Goal: Task Accomplishment & Management: Use online tool/utility

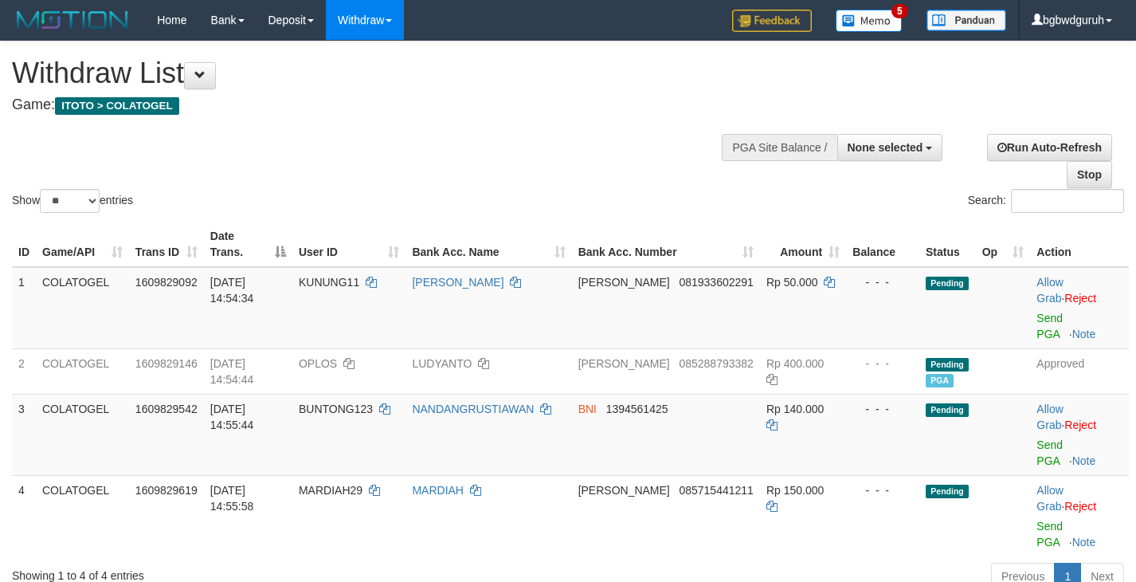
select select
select select "**"
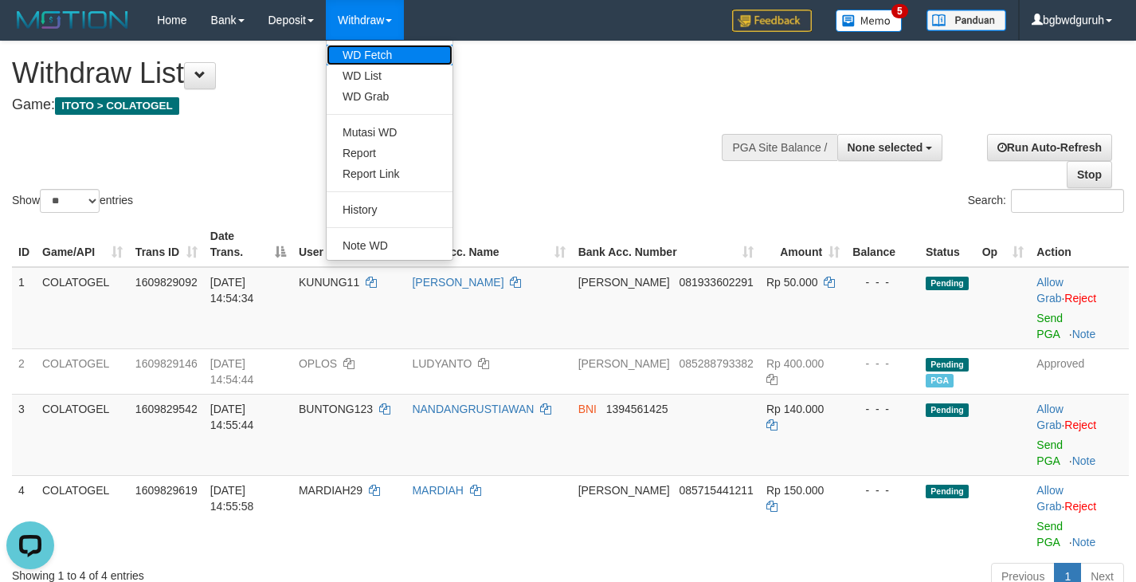
click at [366, 53] on link "WD Fetch" at bounding box center [390, 55] width 126 height 21
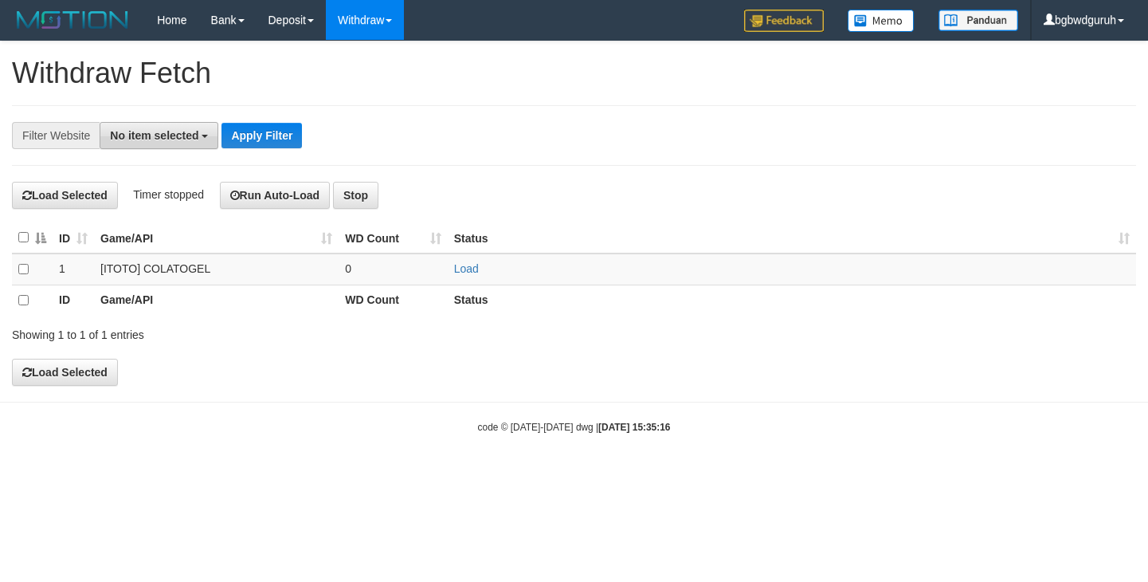
click at [195, 138] on span "No item selected" at bounding box center [154, 135] width 88 height 13
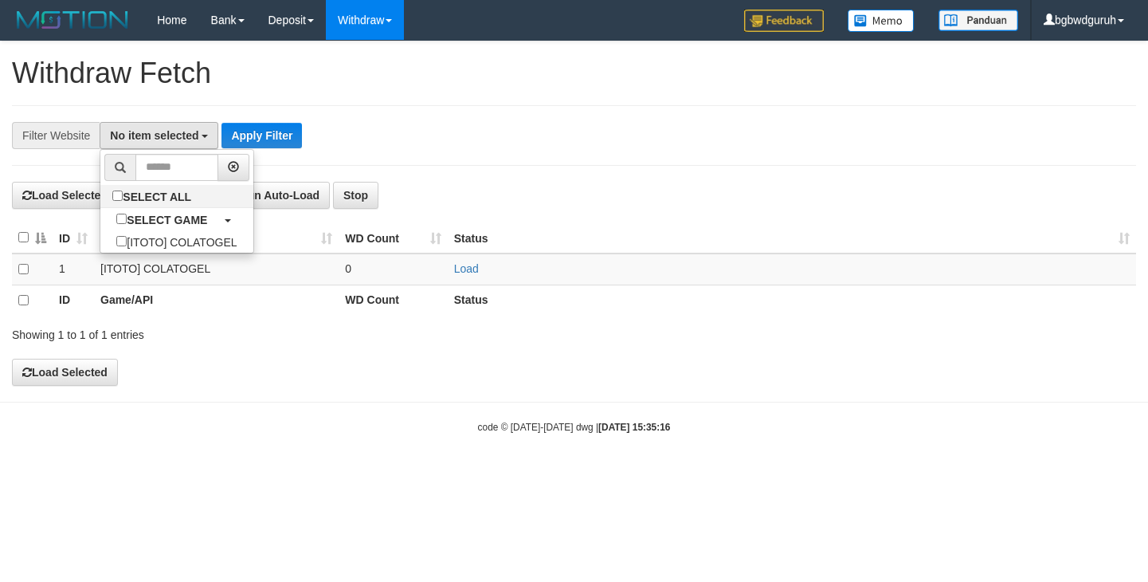
drag, startPoint x: 177, startPoint y: 262, endPoint x: 176, endPoint y: 237, distance: 25.5
click at [176, 262] on td "[ITOTO] COLATOGEL" at bounding box center [216, 269] width 245 height 32
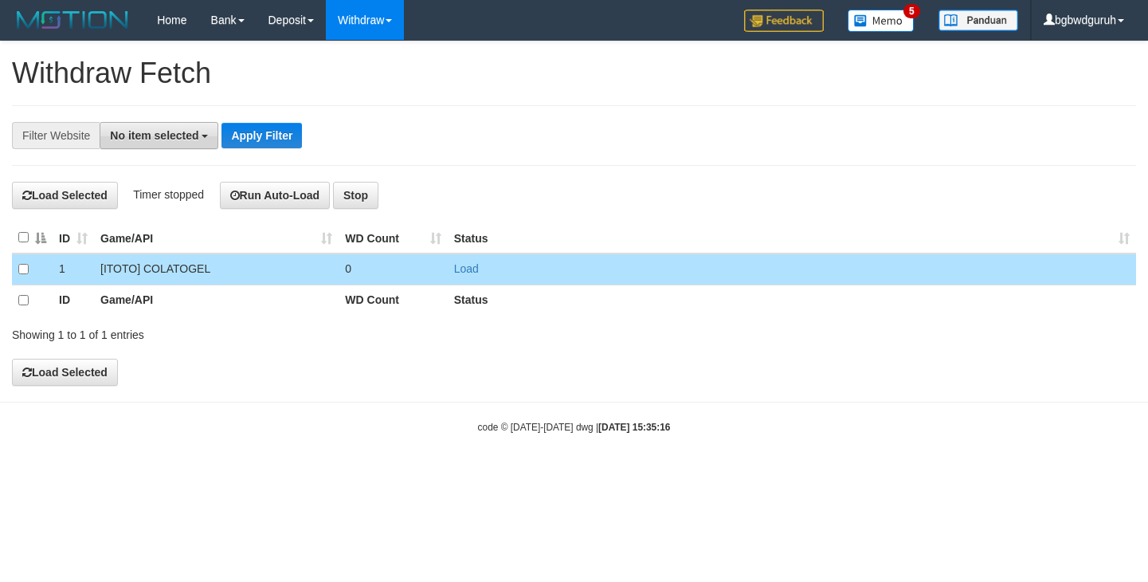
click at [149, 139] on span "No item selected" at bounding box center [154, 135] width 88 height 13
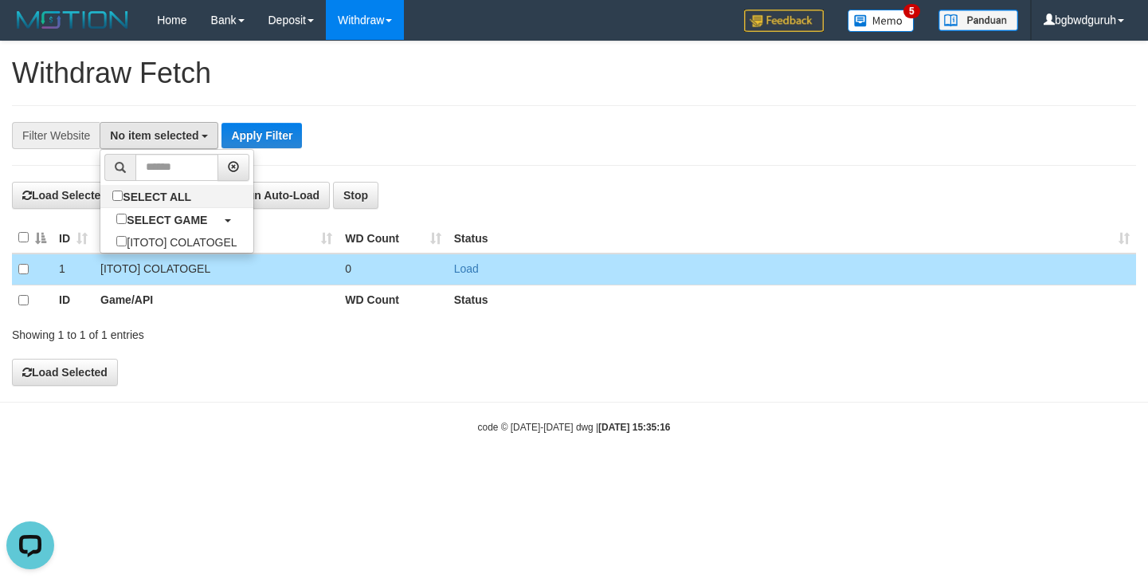
click at [165, 271] on td "[ITOTO] COLATOGEL" at bounding box center [216, 269] width 245 height 32
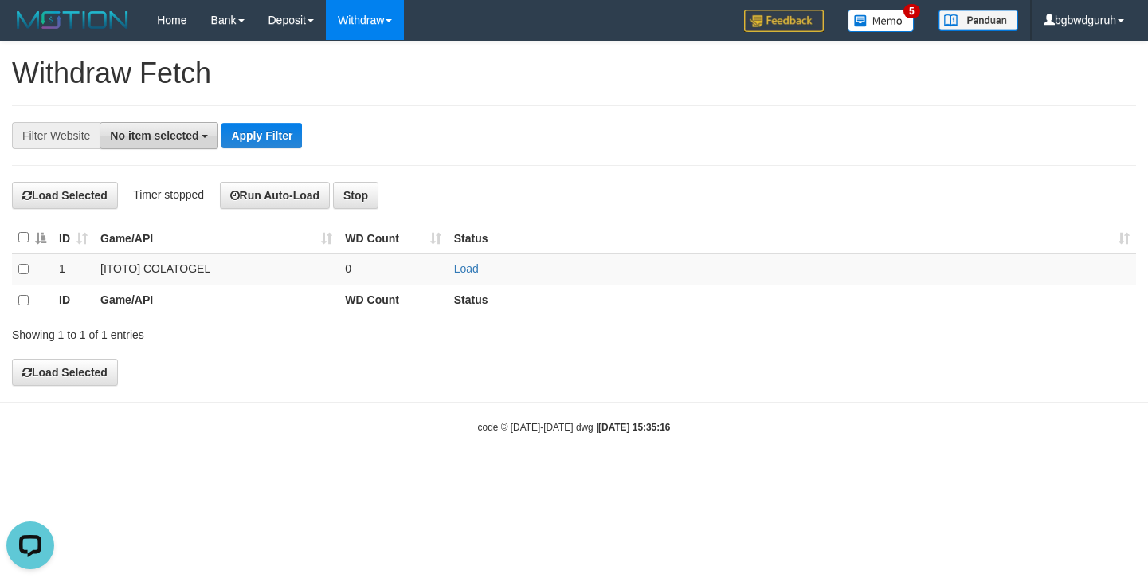
click at [147, 131] on span "No item selected" at bounding box center [154, 135] width 88 height 13
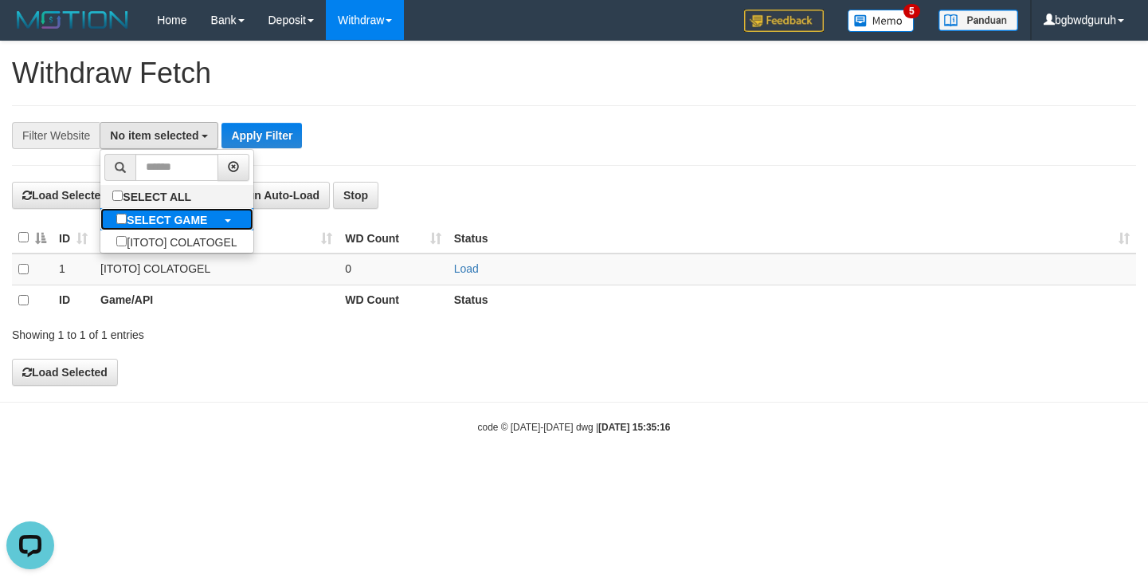
click at [167, 211] on label "SELECT GAME" at bounding box center [161, 219] width 123 height 22
select select "****"
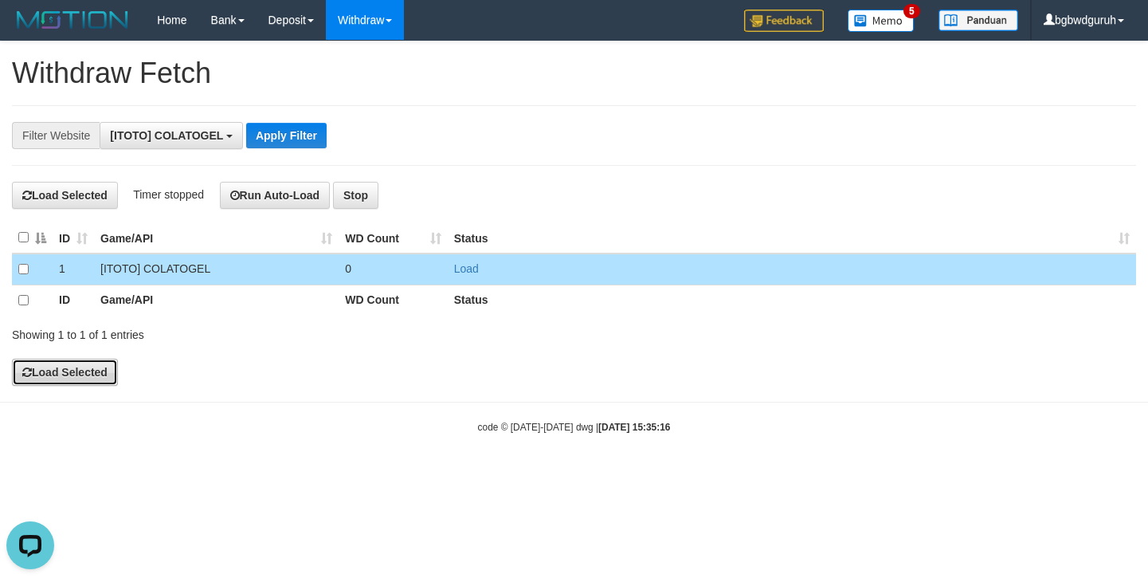
click at [63, 379] on button "Load Selected" at bounding box center [65, 372] width 106 height 27
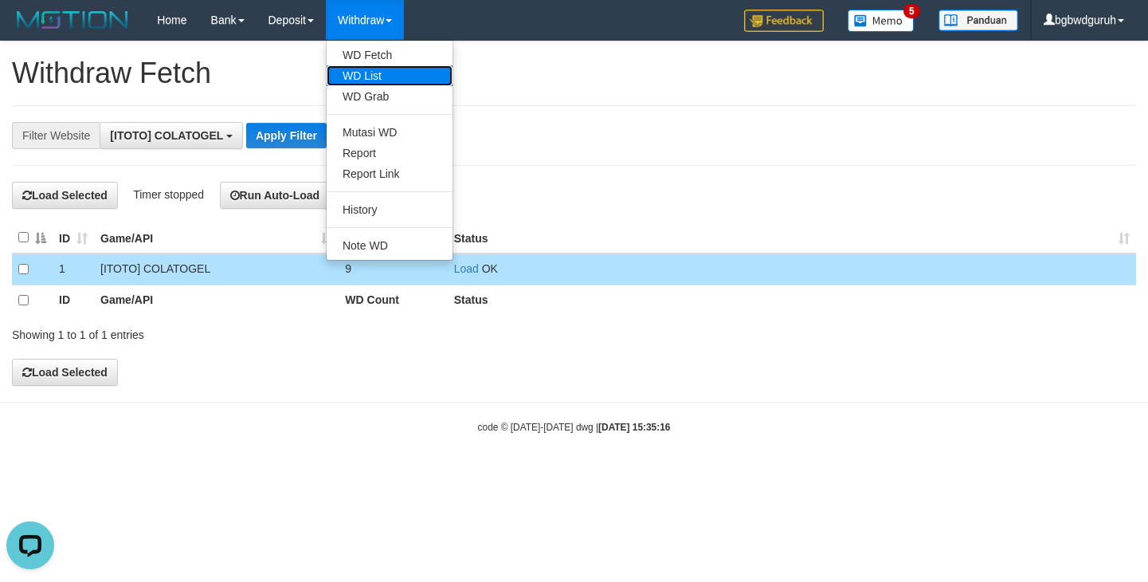
click at [363, 80] on link "WD List" at bounding box center [390, 75] width 126 height 21
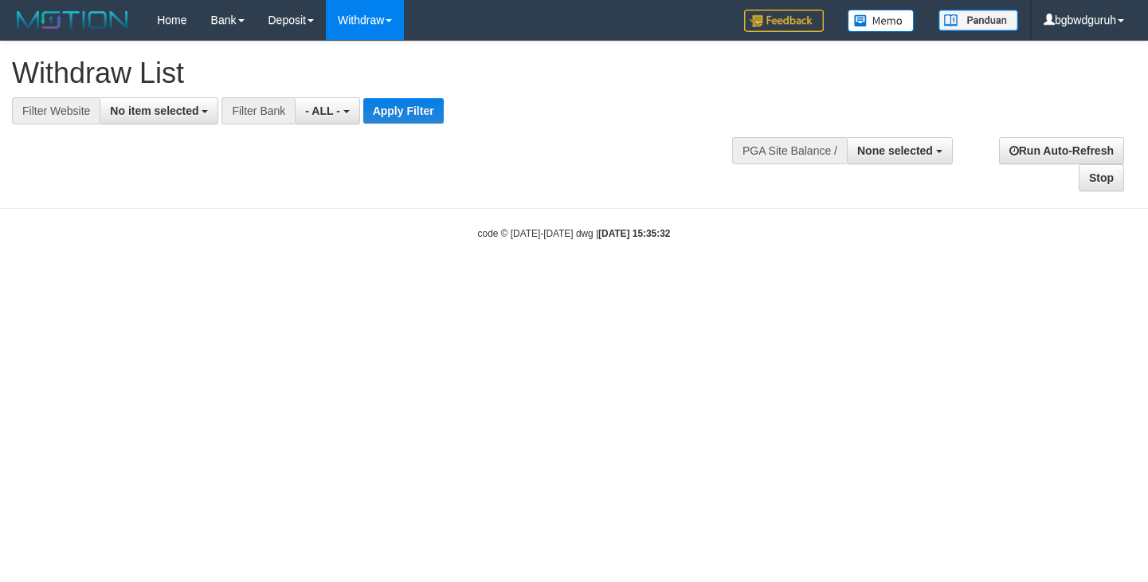
select select
drag, startPoint x: 175, startPoint y: 115, endPoint x: 172, endPoint y: 176, distance: 61.4
click at [172, 116] on span "No item selected" at bounding box center [154, 110] width 88 height 13
click at [0, 0] on label "SELECT ALL" at bounding box center [0, 0] width 0 height 0
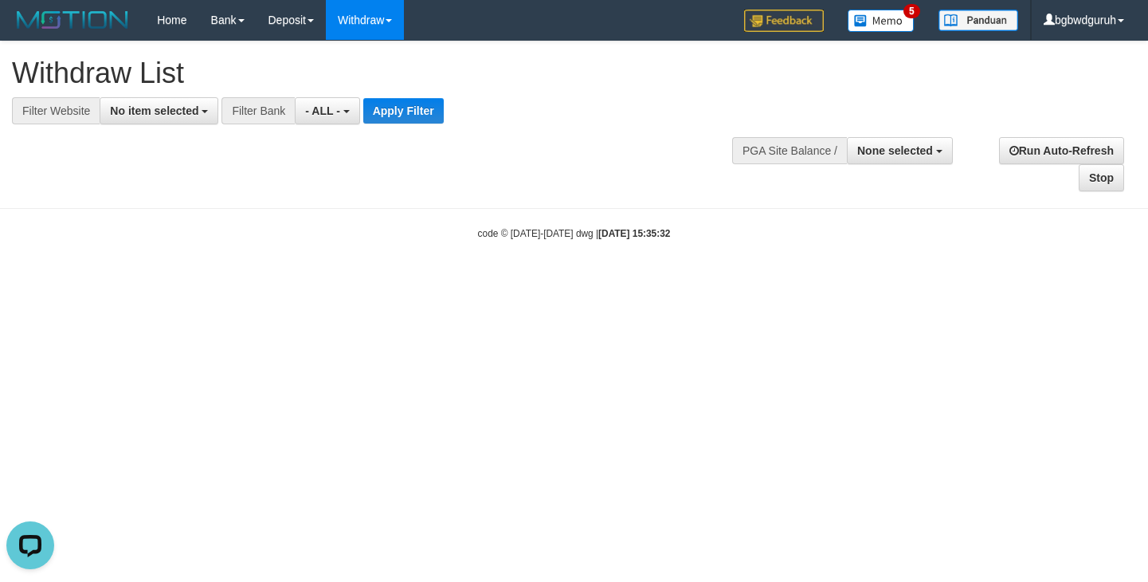
select select "****"
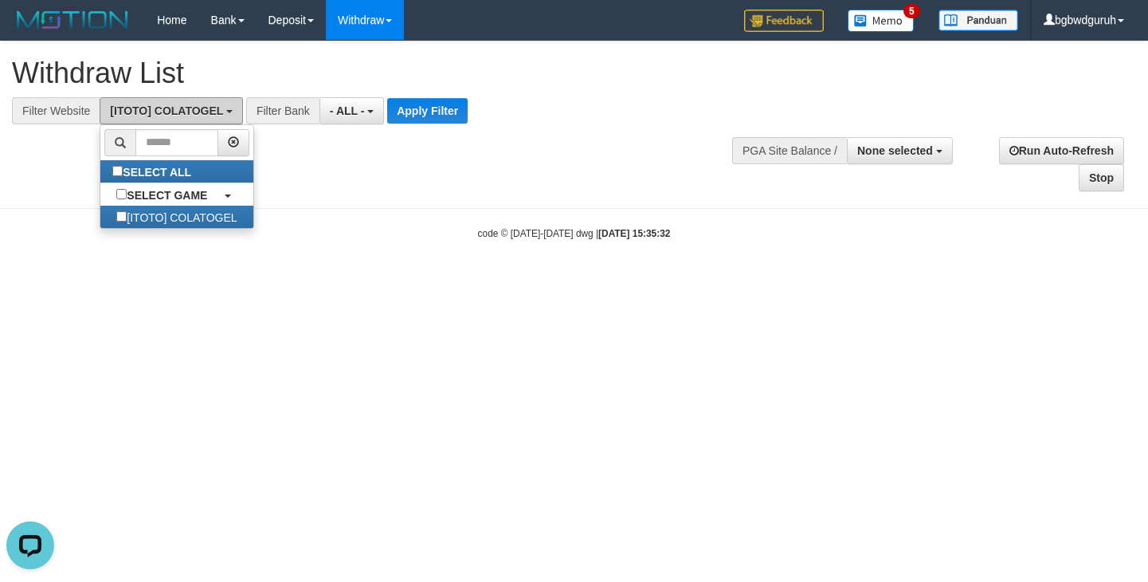
scroll to position [14, 0]
drag, startPoint x: 418, startPoint y: 117, endPoint x: 1078, endPoint y: 88, distance: 660.3
click at [421, 116] on button "Apply Filter" at bounding box center [427, 110] width 80 height 25
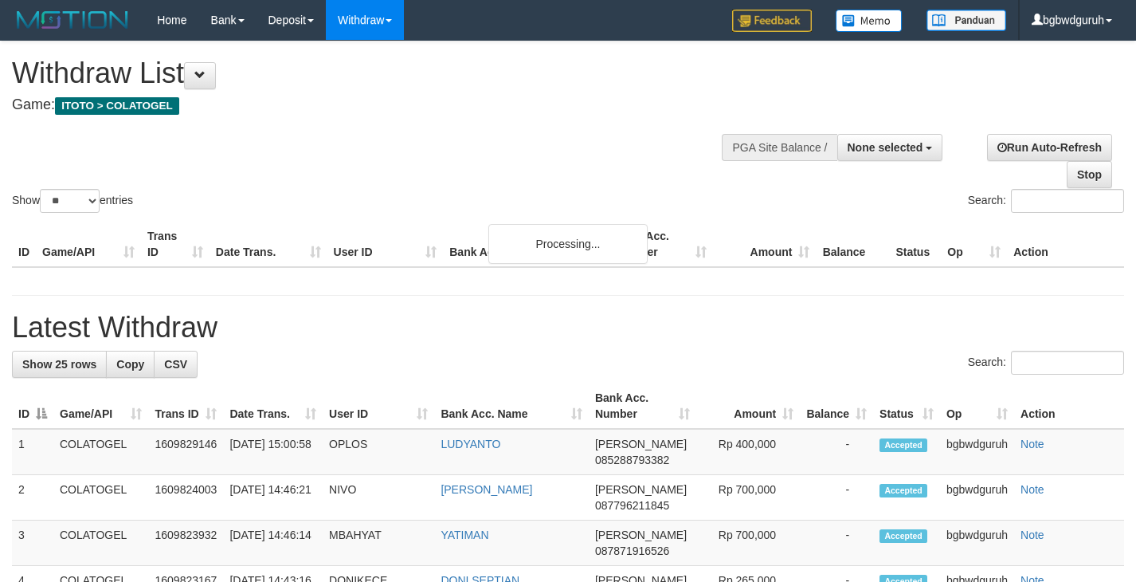
select select
select select "**"
drag, startPoint x: 465, startPoint y: 136, endPoint x: 485, endPoint y: 142, distance: 20.7
click at [465, 136] on div "Show ** ** ** *** entries Search:" at bounding box center [568, 128] width 1136 height 174
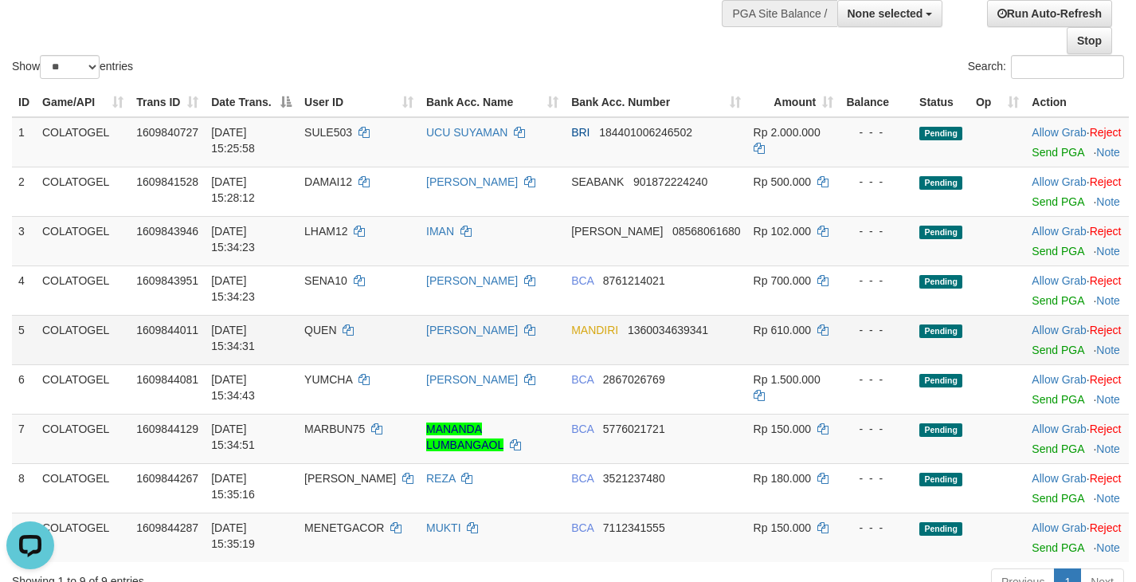
scroll to position [159, 0]
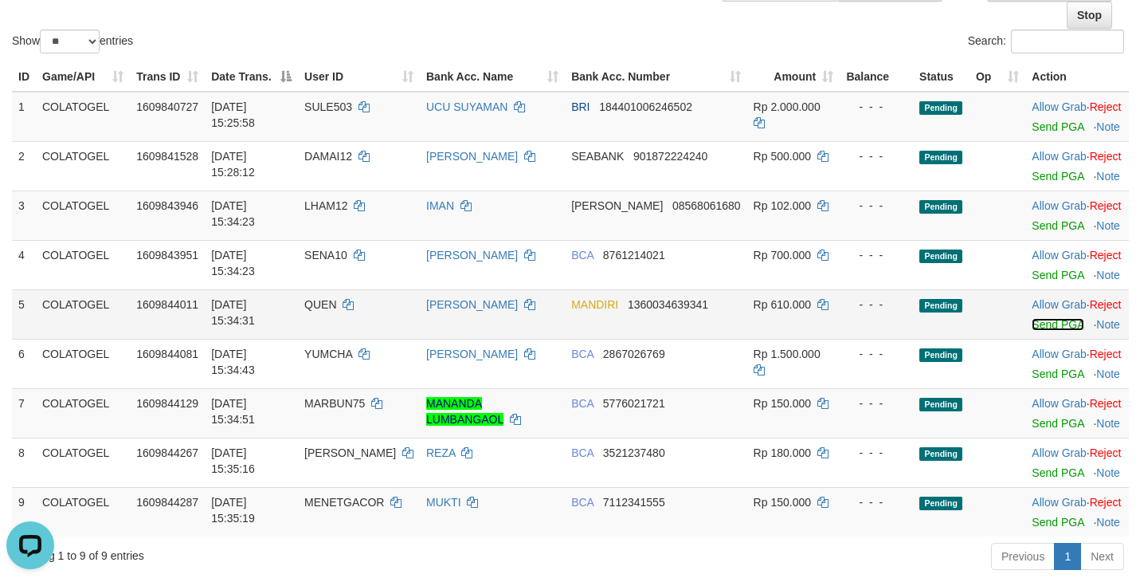
click at [1046, 331] on link "Send PGA" at bounding box center [1058, 324] width 52 height 13
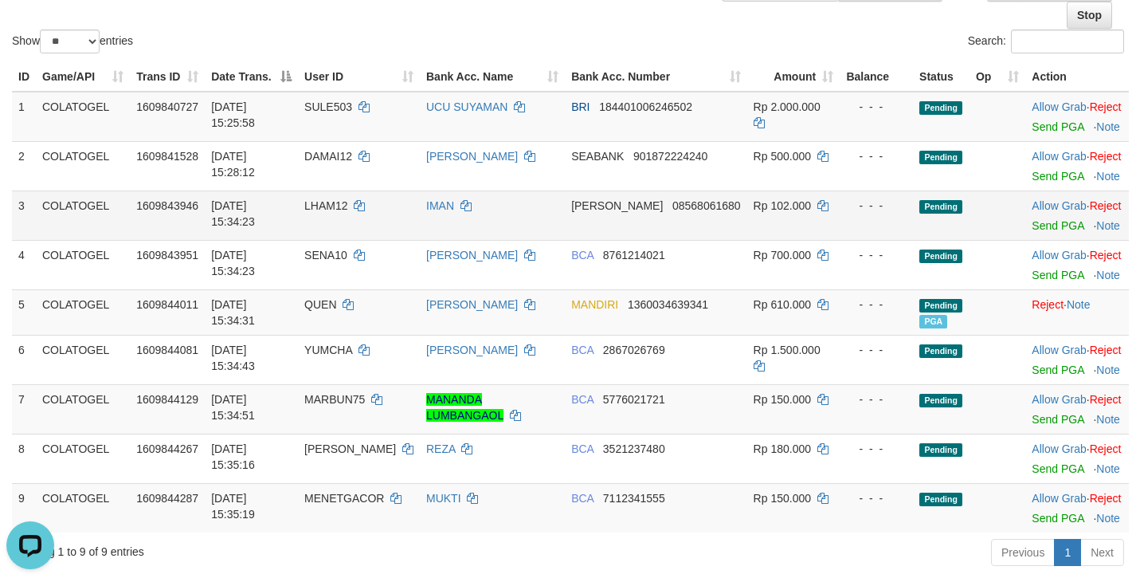
click at [608, 240] on td "DANA 08568061680" at bounding box center [656, 214] width 182 height 49
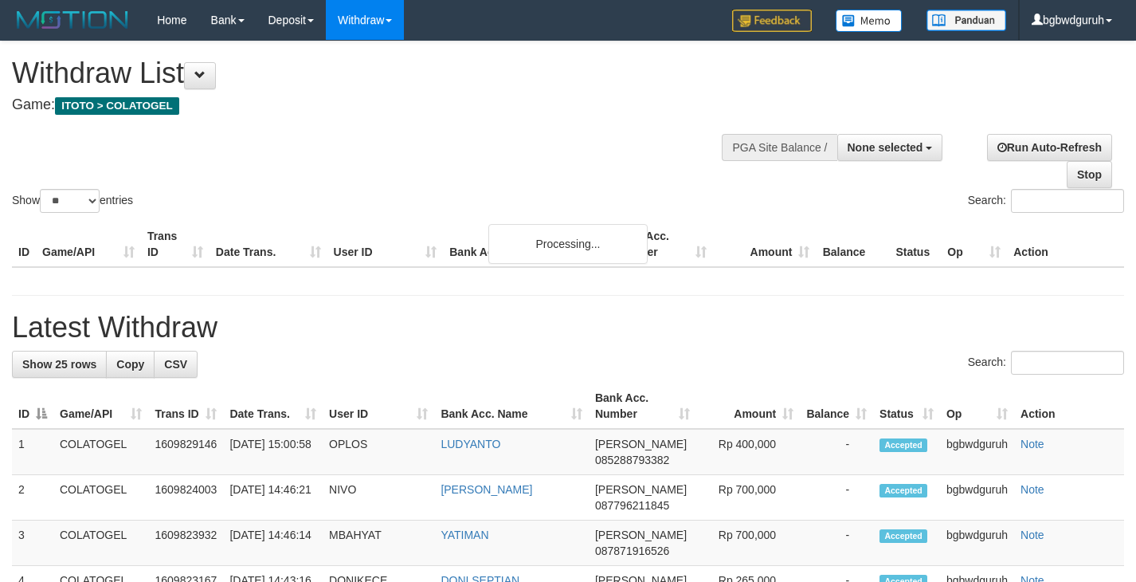
select select
select select "**"
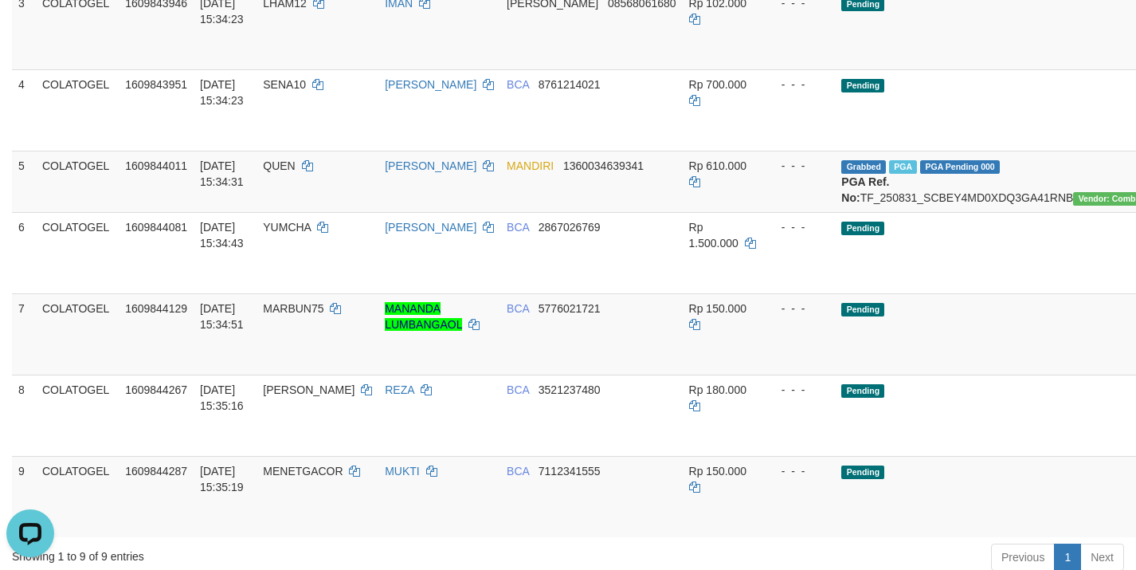
scroll to position [319, 0]
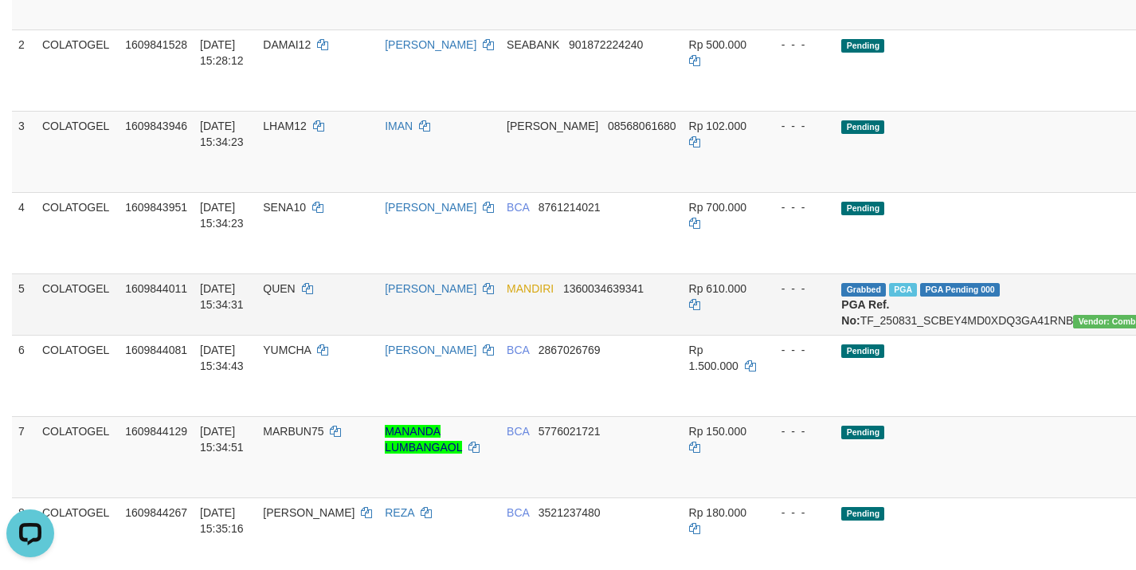
click at [888, 314] on td "Grabbed PGA PGA Pending 000 PGA Ref. No: TF_250831_SCBEY4MD0XDQ3GA41RNB Vendor:…" at bounding box center [1003, 303] width 336 height 61
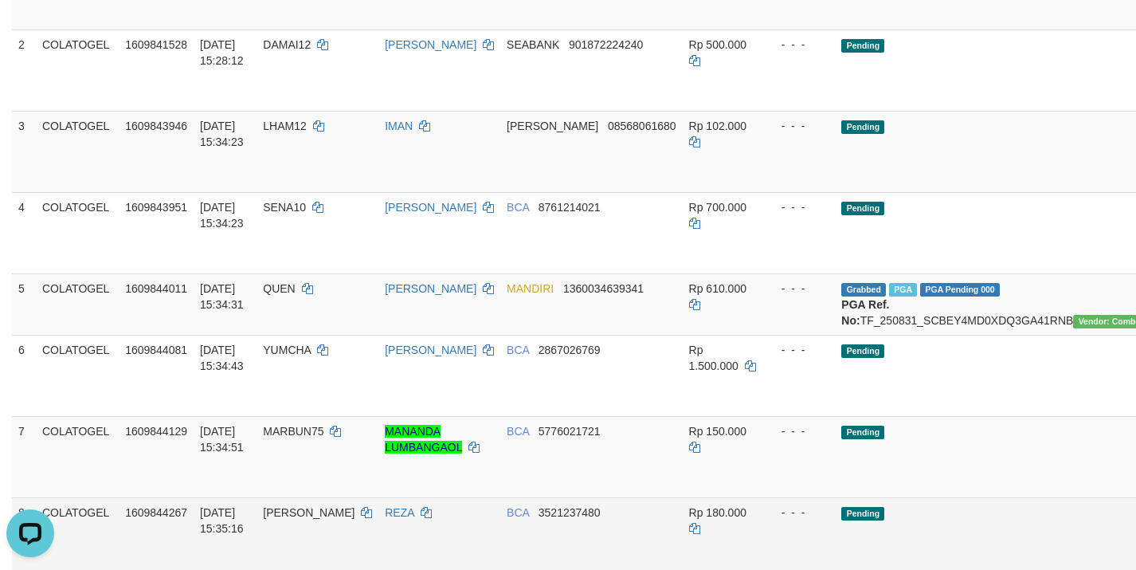
drag, startPoint x: 888, startPoint y: 314, endPoint x: 892, endPoint y: 531, distance: 216.7
click at [888, 314] on td "Grabbed PGA PGA Pending 000 PGA Ref. No: TF_250831_SCBEY4MD0XDQ3GA41RNB Vendor:…" at bounding box center [1003, 303] width 336 height 61
copy td "TF_250831_SCBEY4MD0XDQ3GA41RNB"
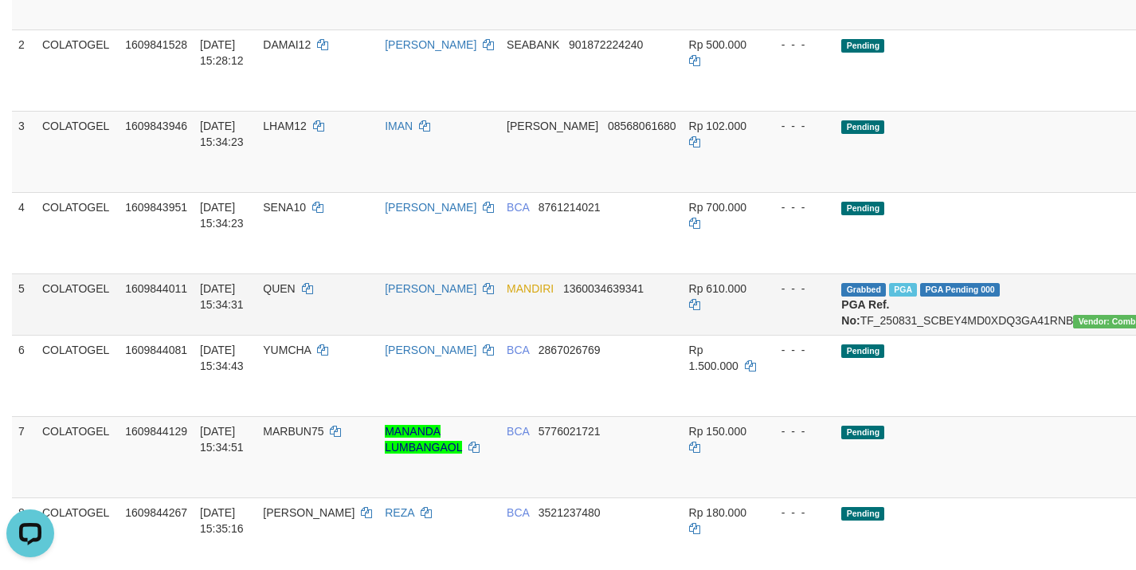
click at [362, 284] on td "QUEN" at bounding box center [318, 303] width 122 height 61
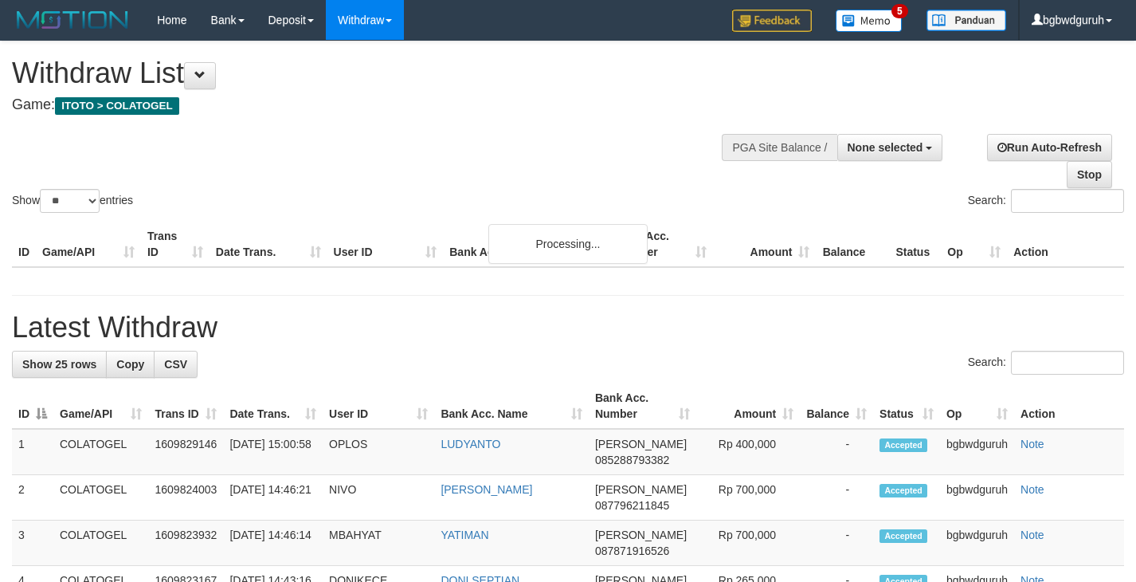
select select
select select "**"
